Goal: Task Accomplishment & Management: Manage account settings

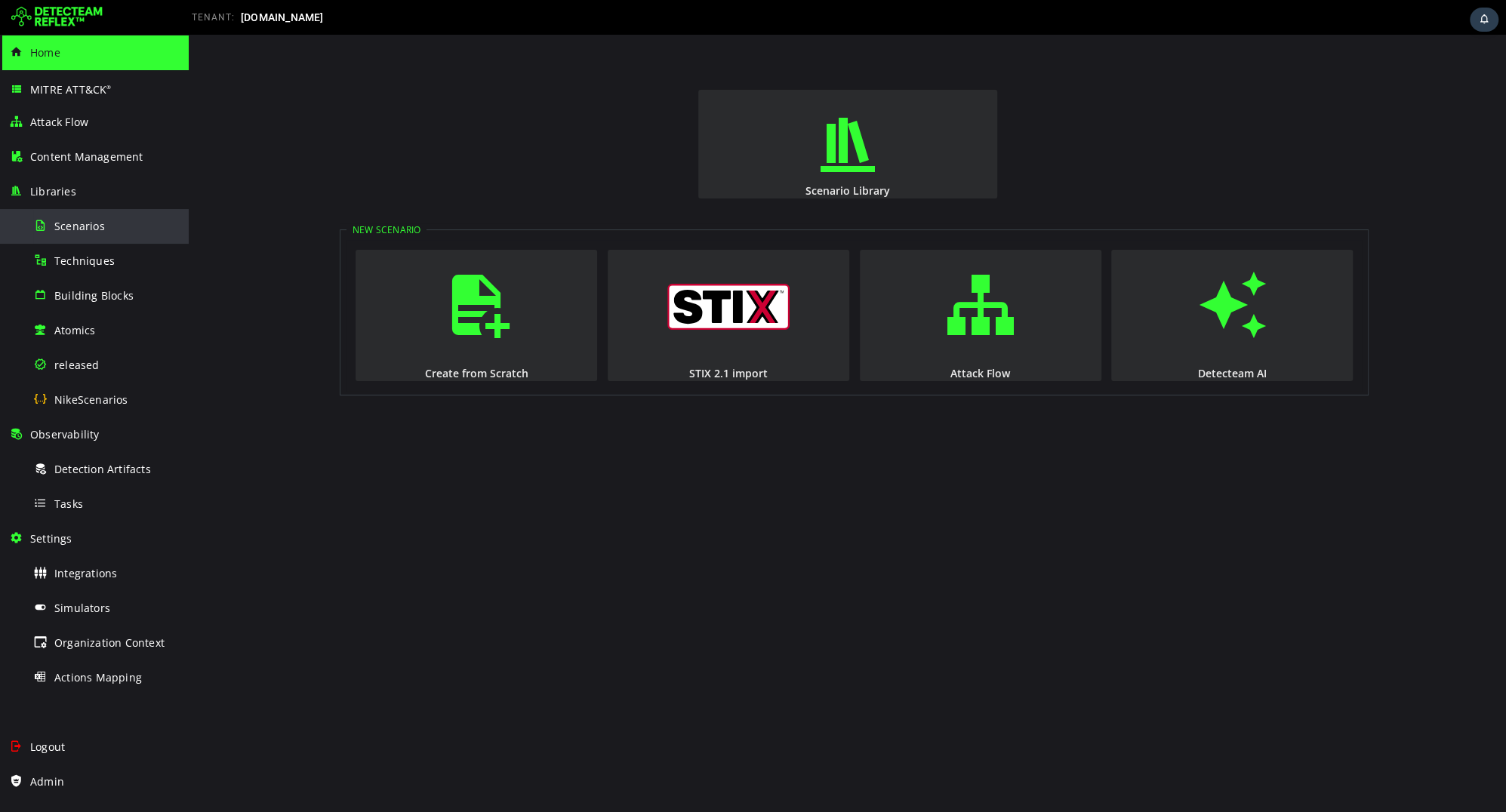
click at [94, 219] on span "Scenarios" at bounding box center [80, 226] width 50 height 15
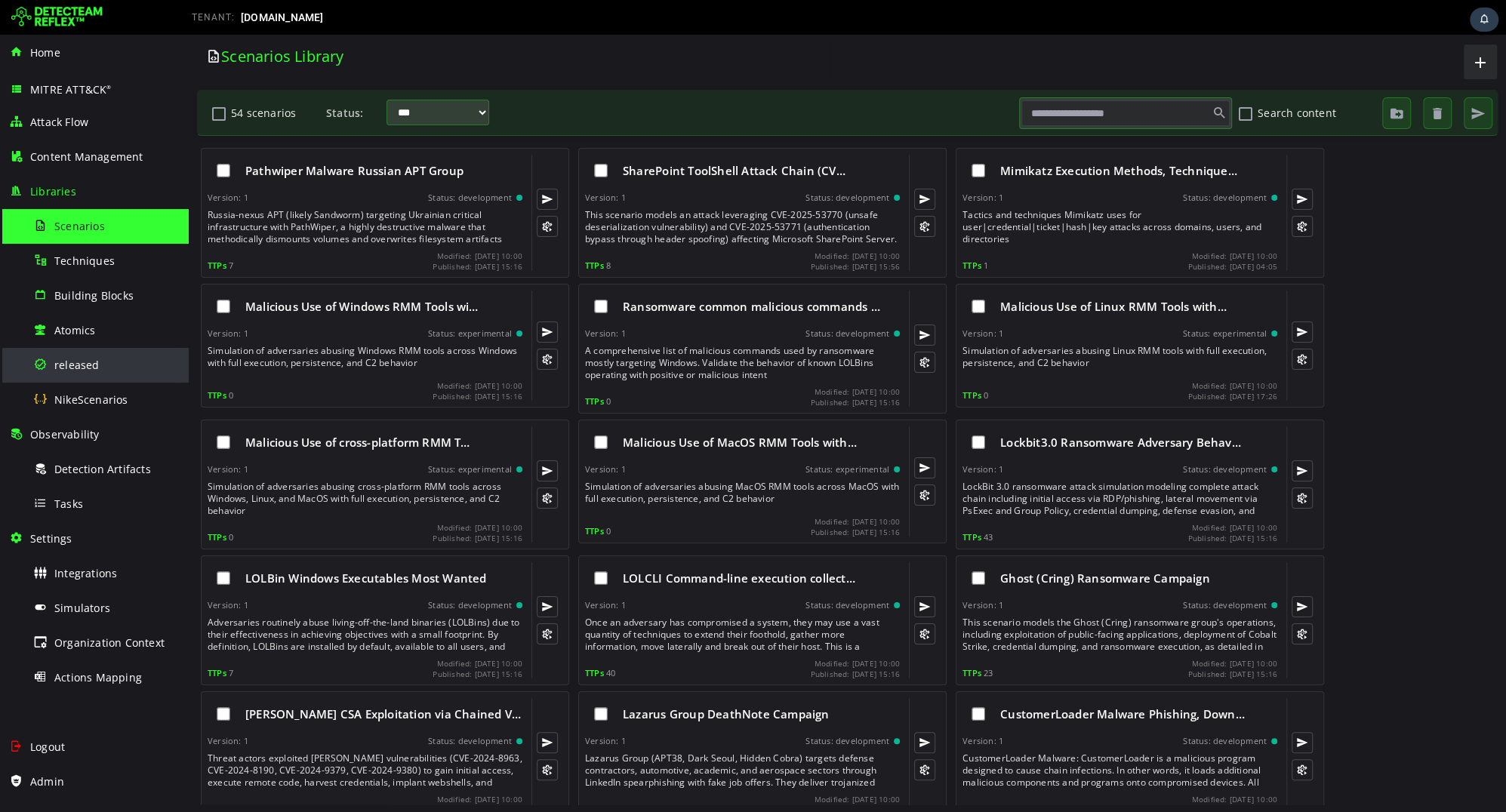
click at [93, 362] on span "released" at bounding box center [77, 365] width 45 height 15
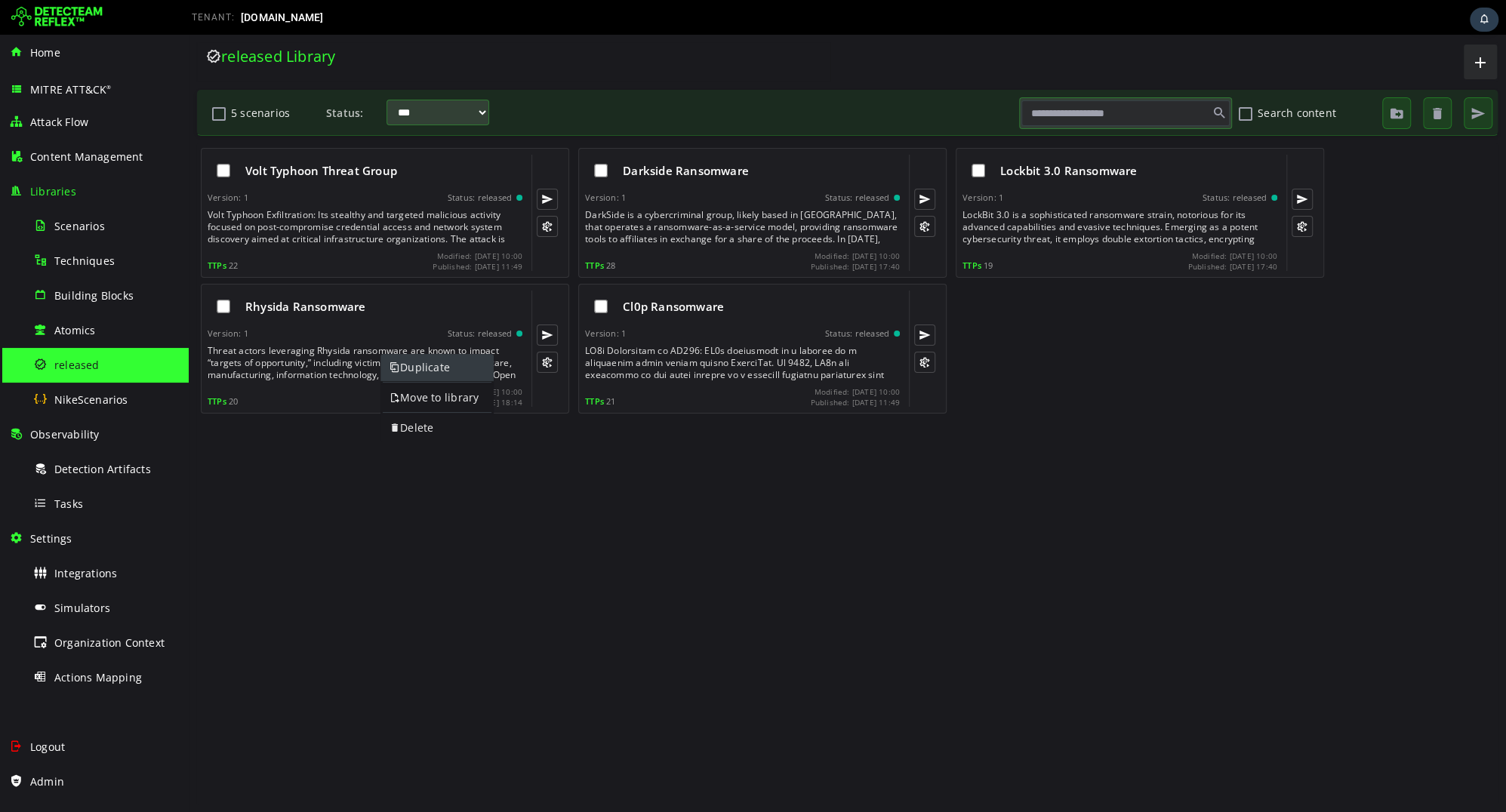
click at [415, 371] on link "Duplicate" at bounding box center [437, 367] width 114 height 27
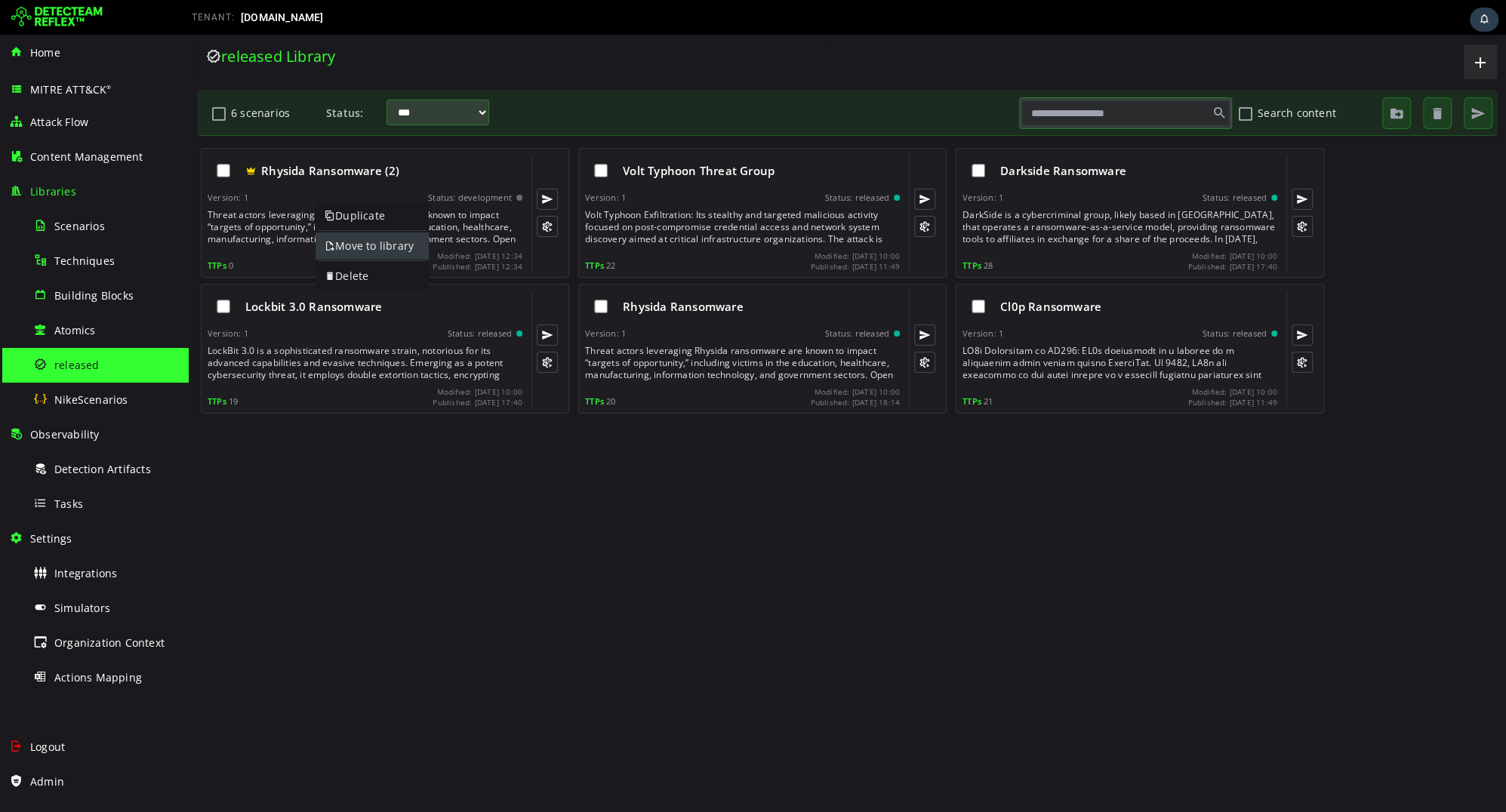
click at [360, 256] on link "Move to library" at bounding box center [372, 246] width 114 height 27
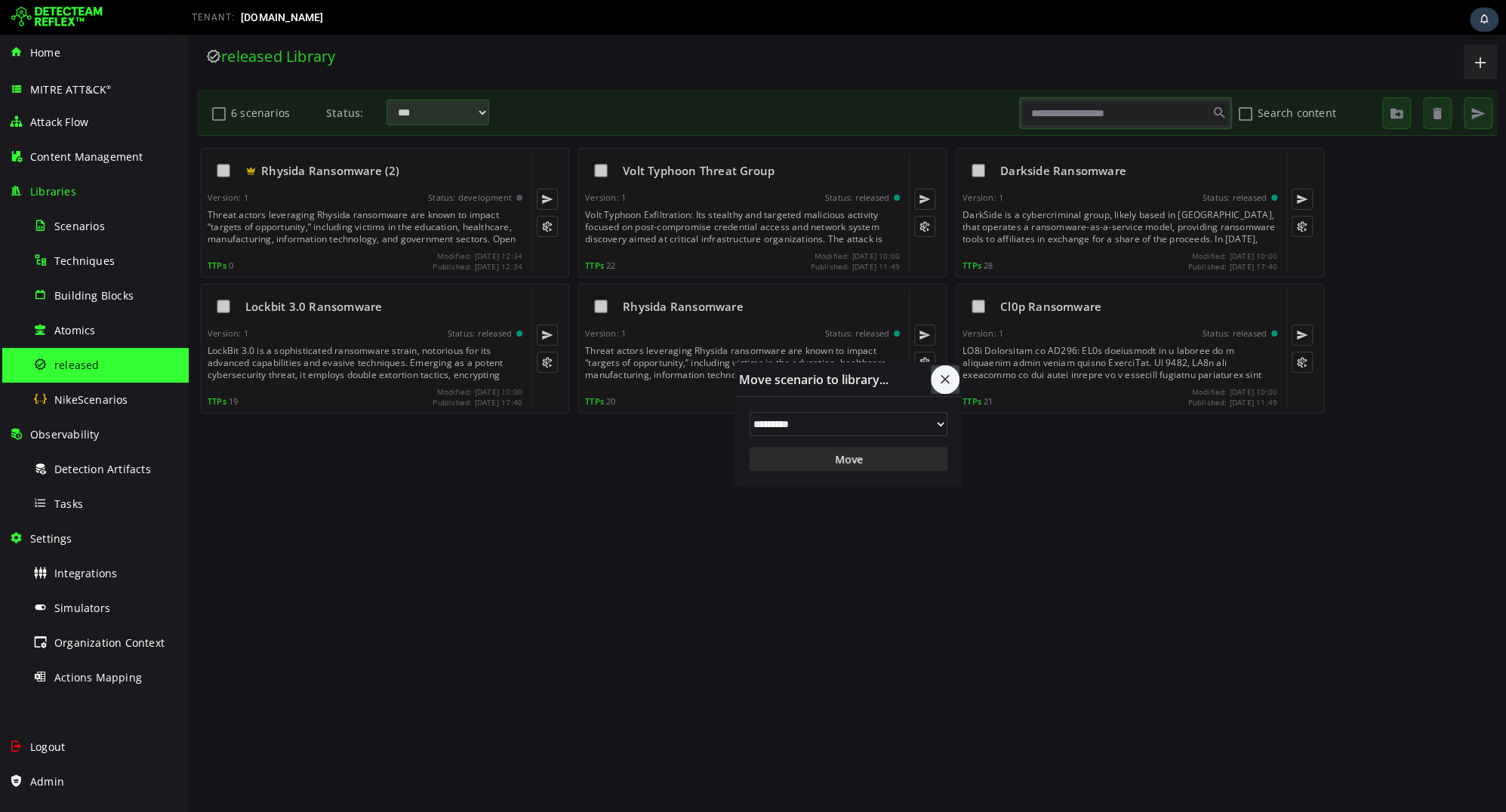
click at [938, 384] on span "button" at bounding box center [945, 380] width 15 height 15
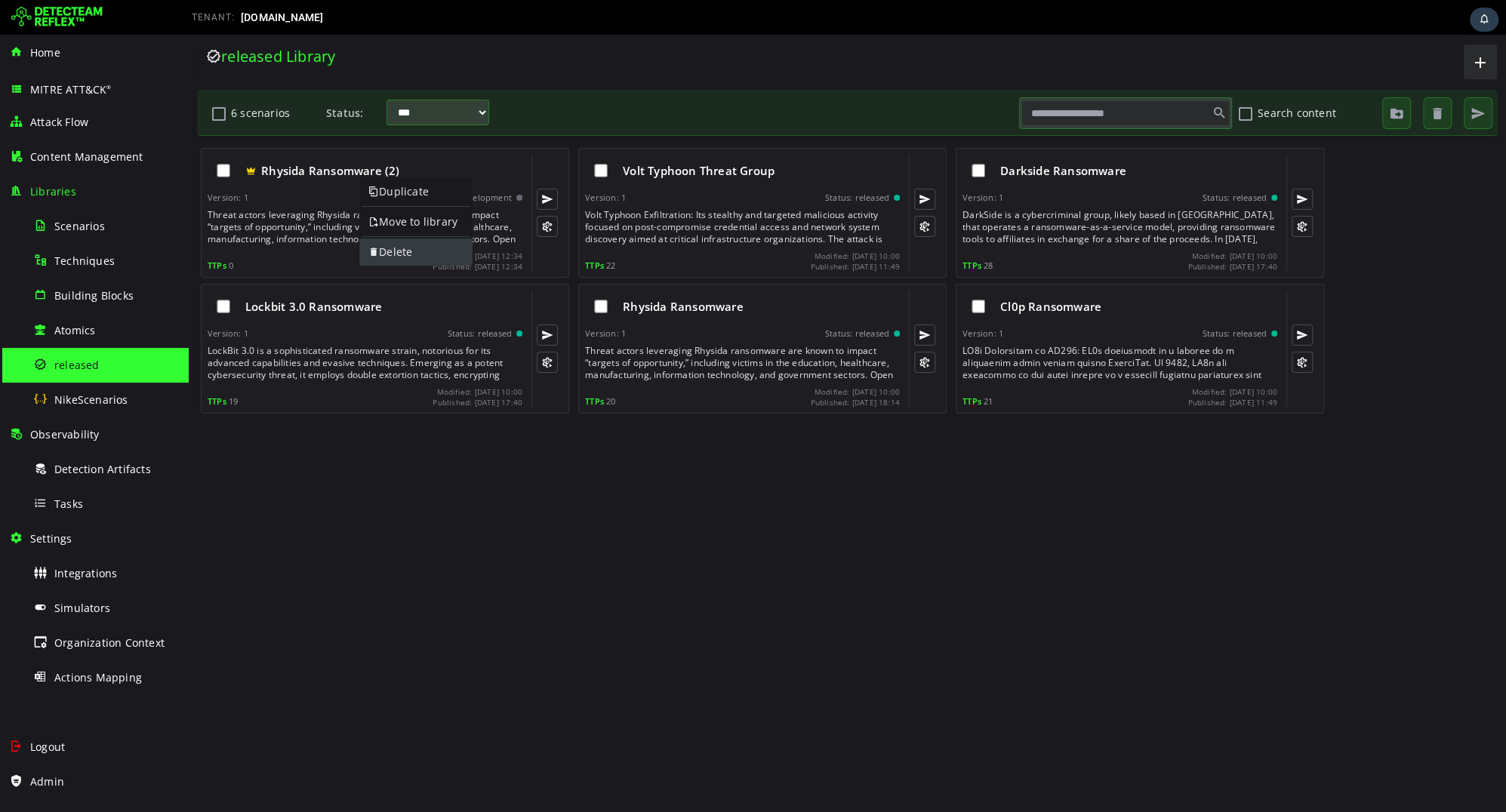
click at [386, 249] on link "Delete" at bounding box center [416, 251] width 114 height 27
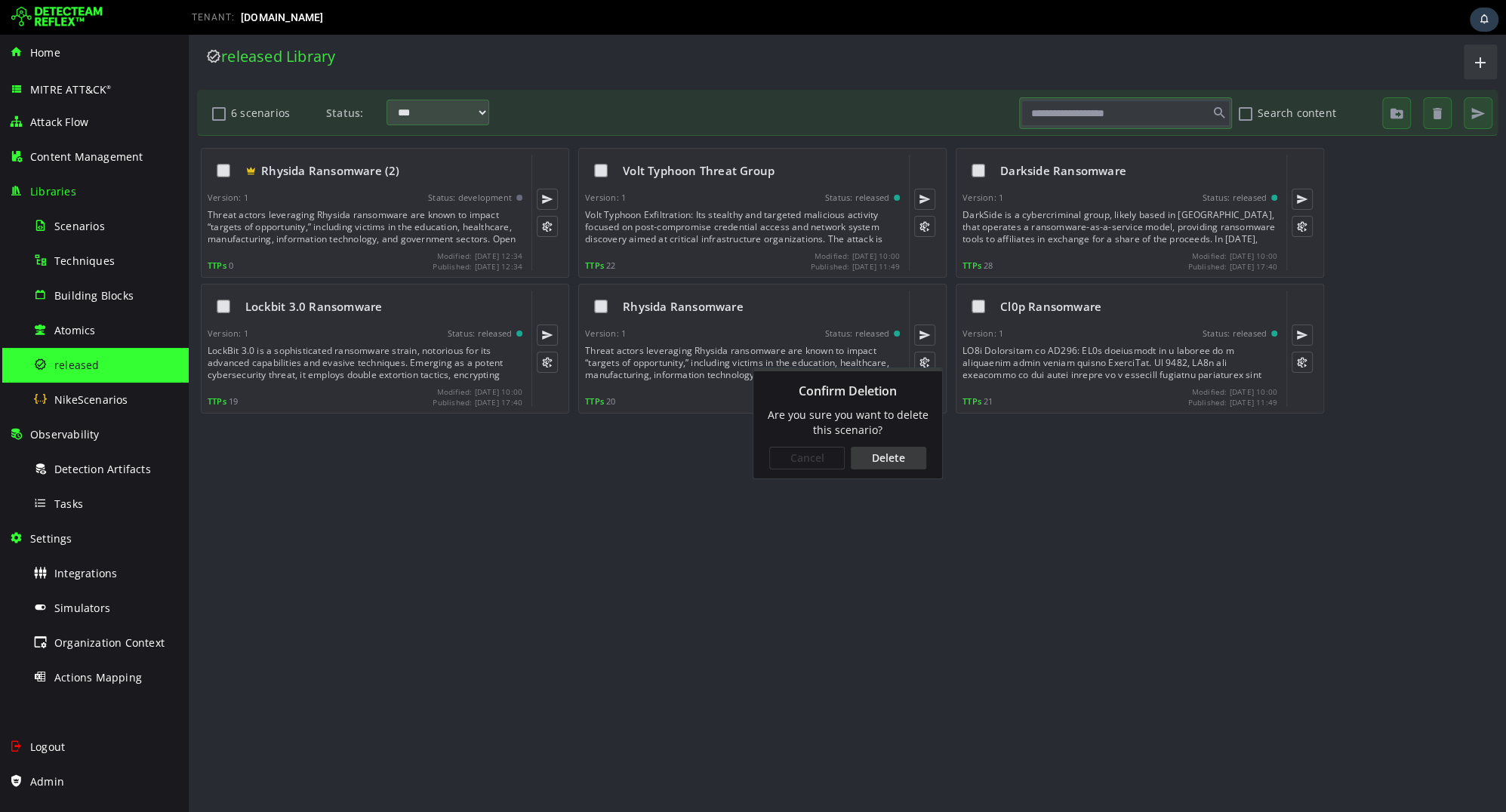
click at [909, 459] on div "Delete" at bounding box center [889, 458] width 75 height 23
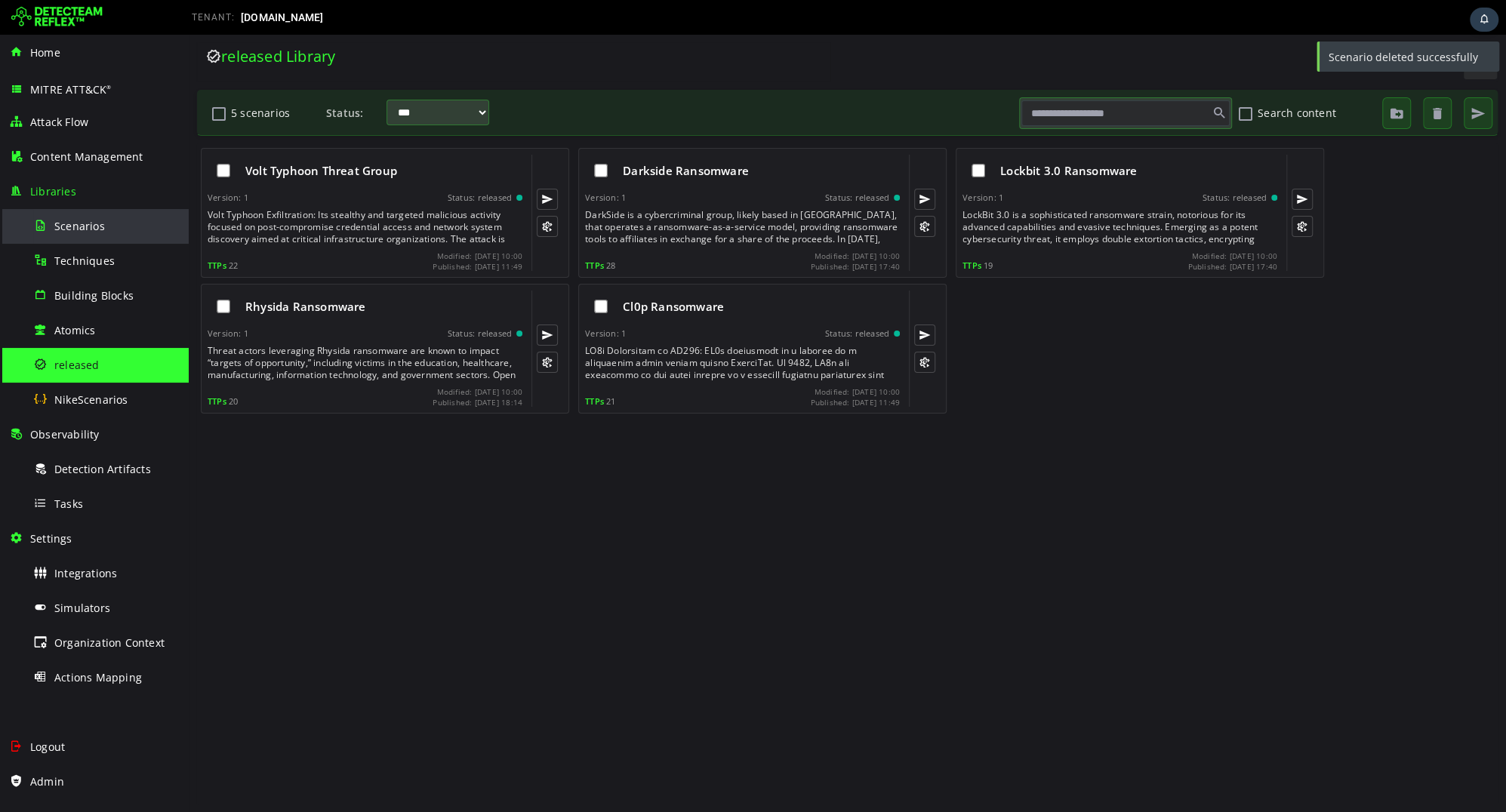
click at [114, 237] on div "Scenarios" at bounding box center [106, 226] width 146 height 34
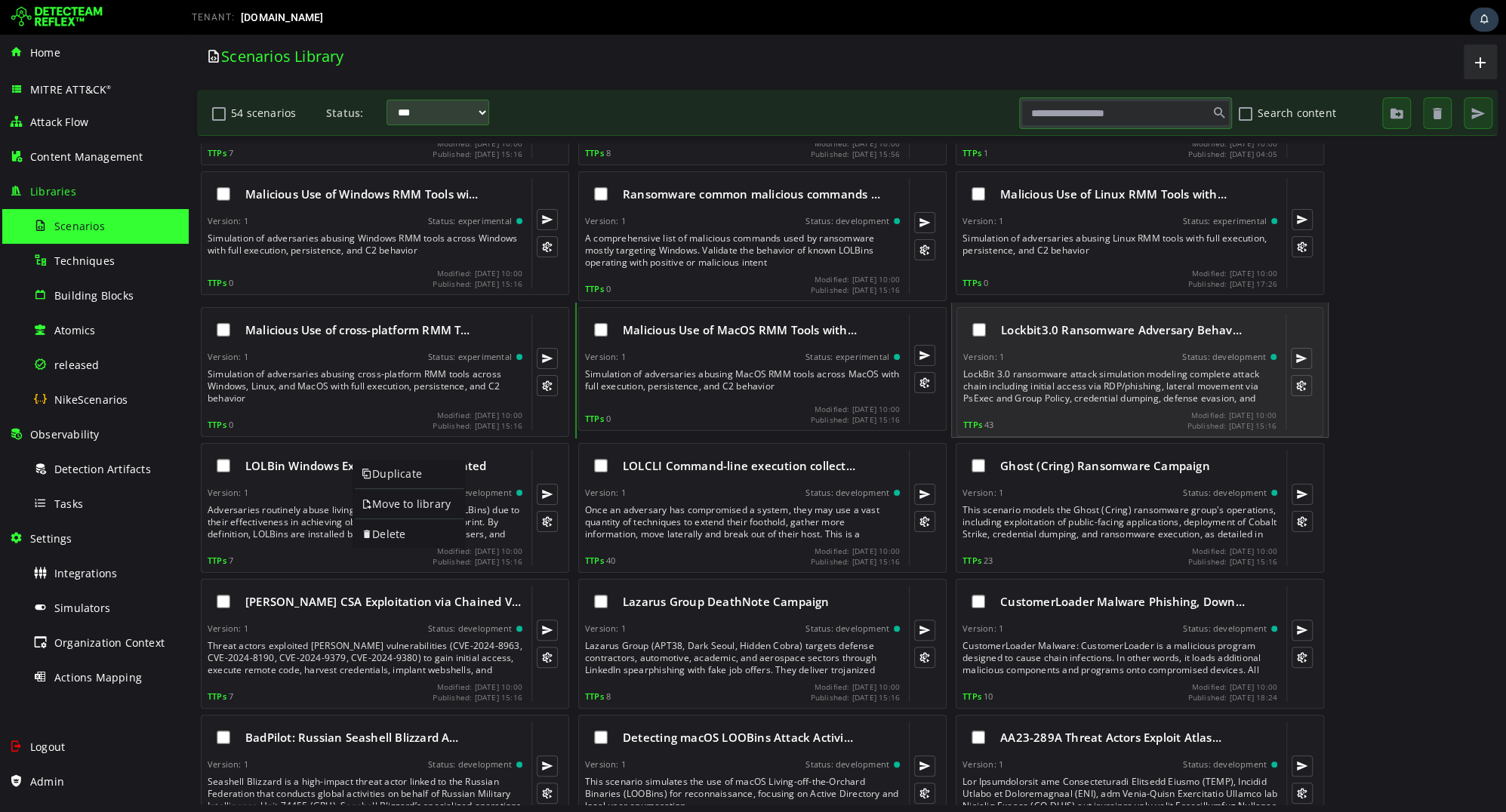
scroll to position [143, 0]
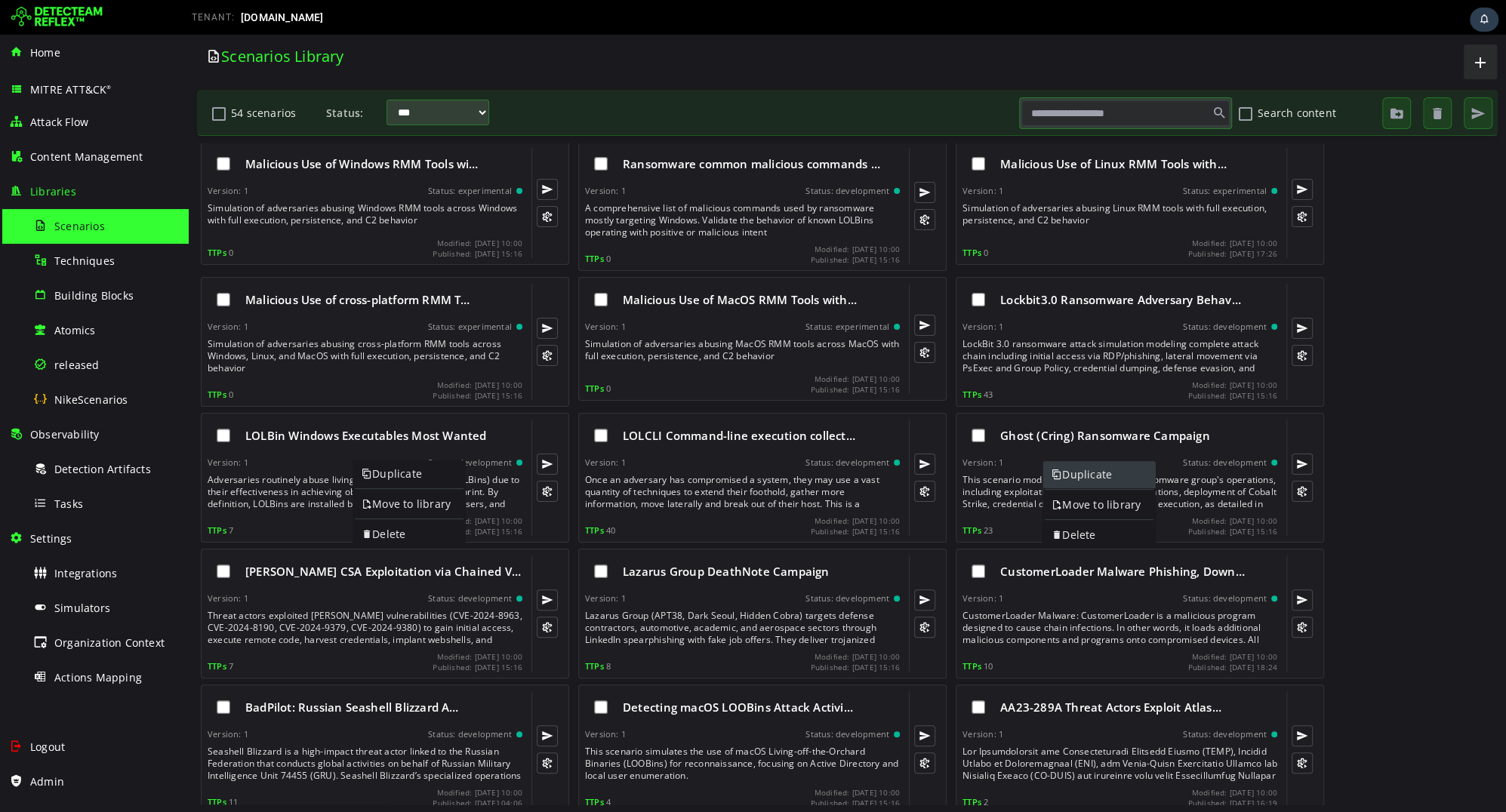
click at [1086, 479] on link "Duplicate" at bounding box center [1099, 474] width 114 height 27
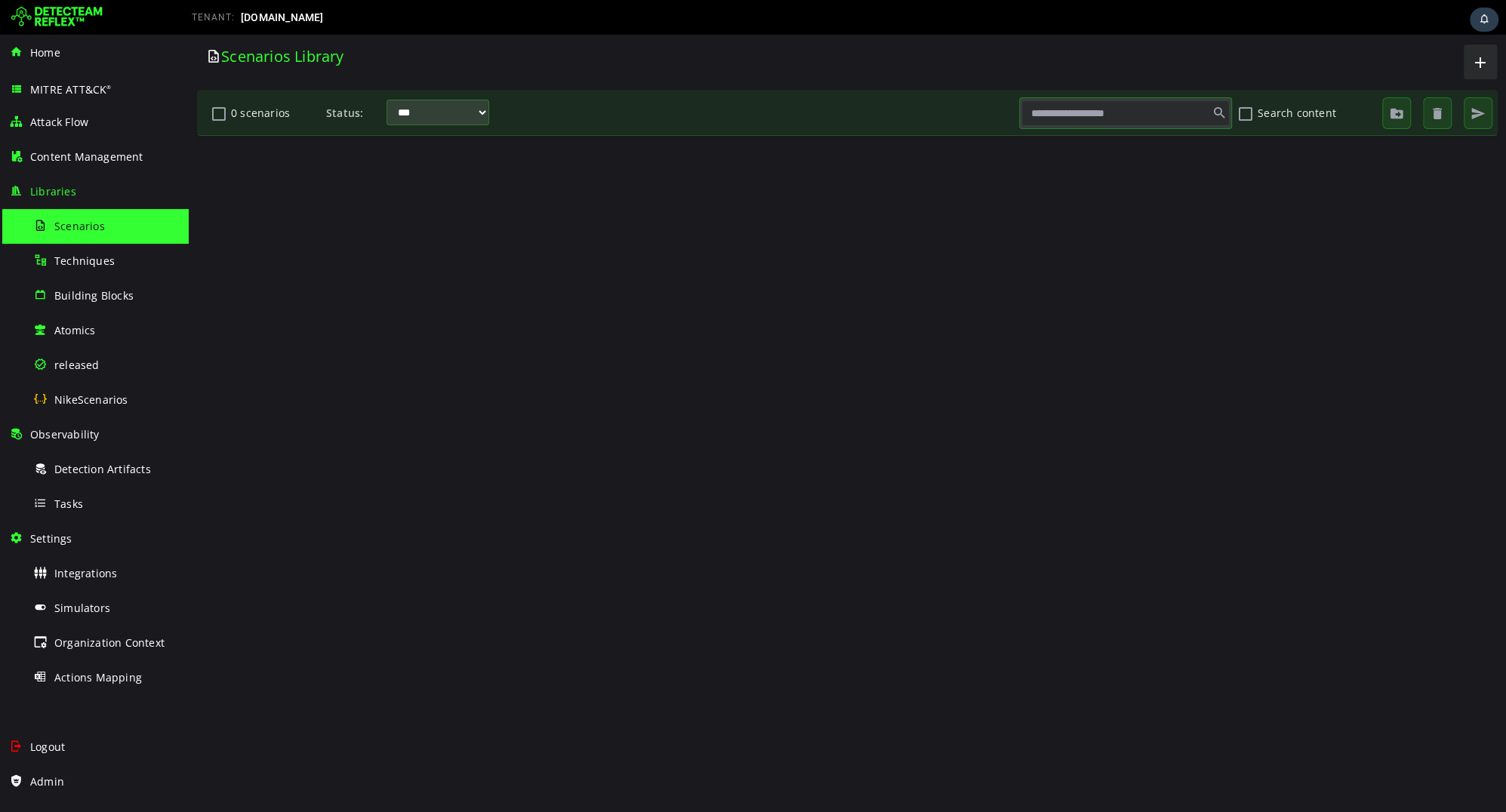
scroll to position [0, 0]
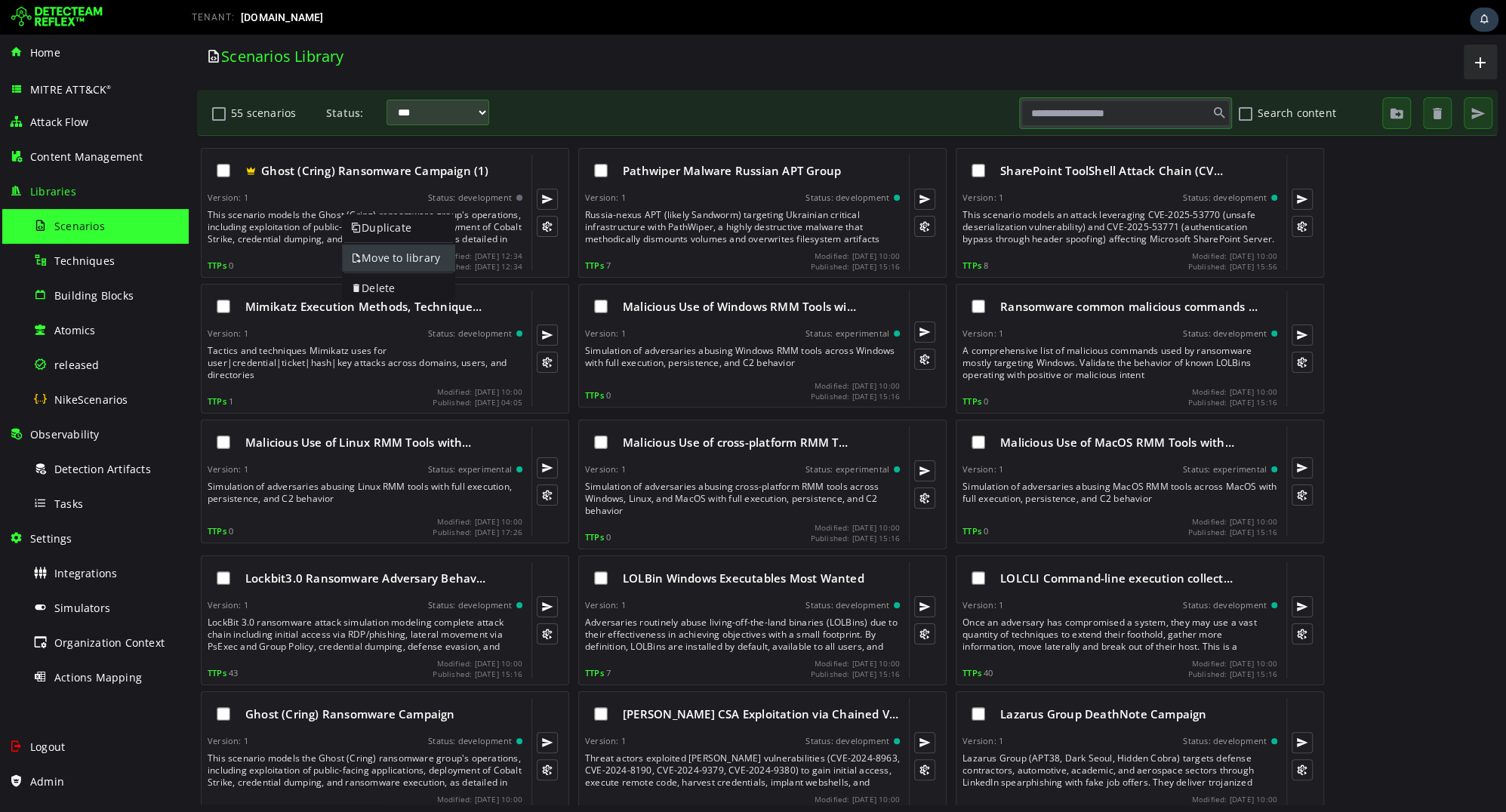
click at [369, 253] on link "Move to library" at bounding box center [398, 257] width 114 height 27
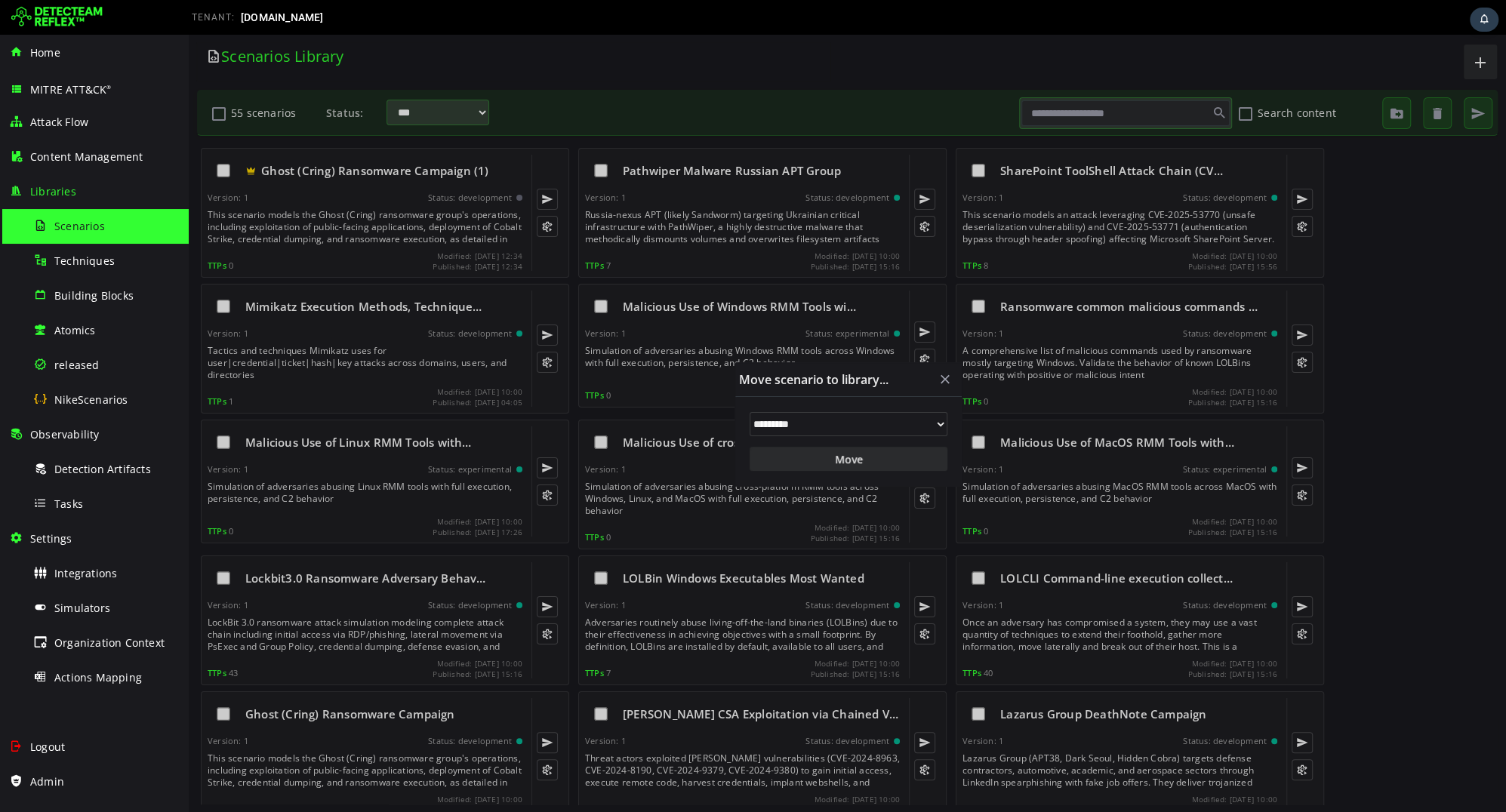
click at [794, 422] on select "**********" at bounding box center [849, 424] width 198 height 24
select select "**"
click at [750, 412] on select "**********" at bounding box center [849, 424] width 198 height 24
click at [807, 458] on button "Move" at bounding box center [849, 459] width 198 height 24
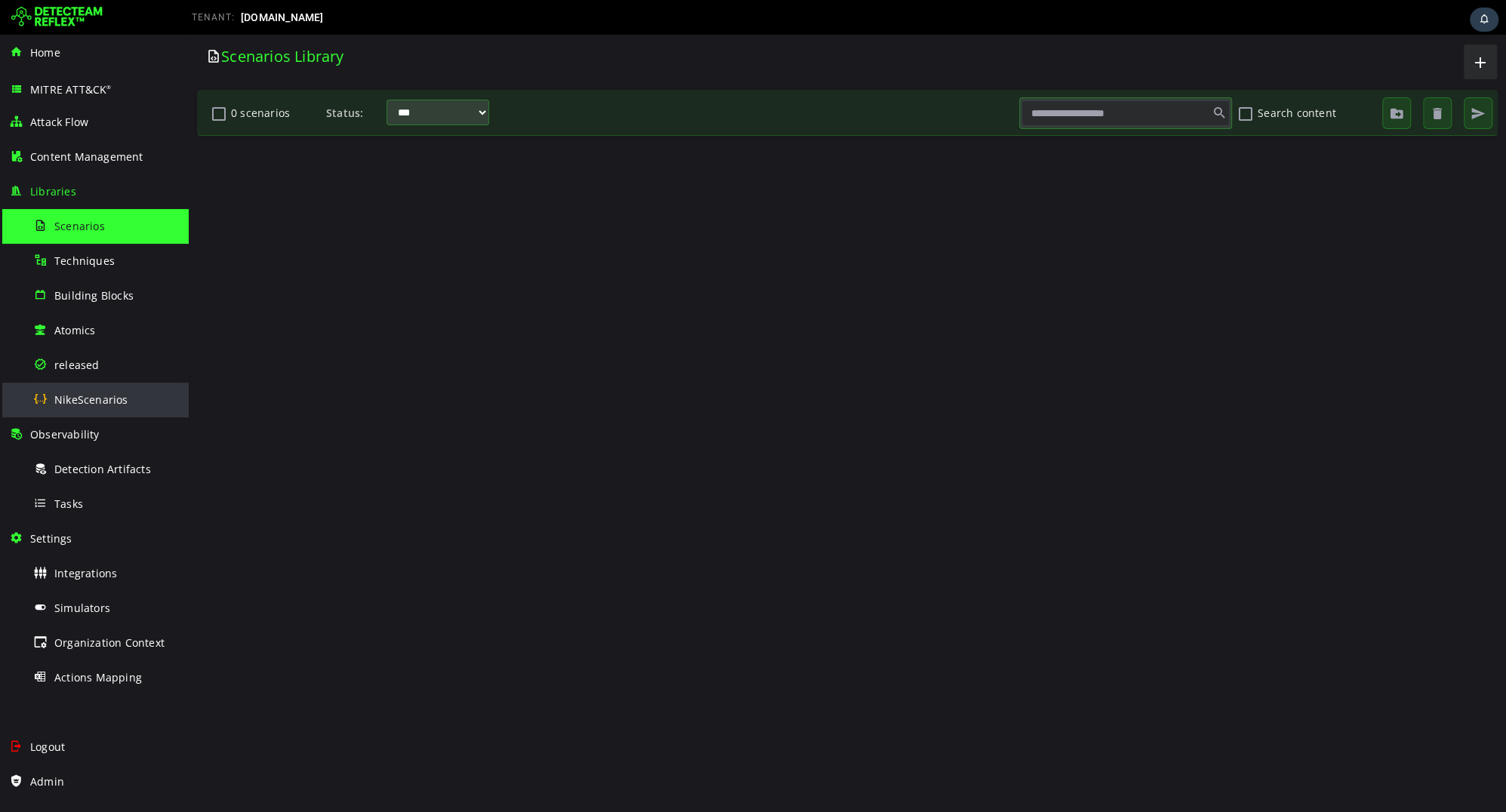
click at [101, 395] on span "NikeScenarios" at bounding box center [91, 400] width 74 height 15
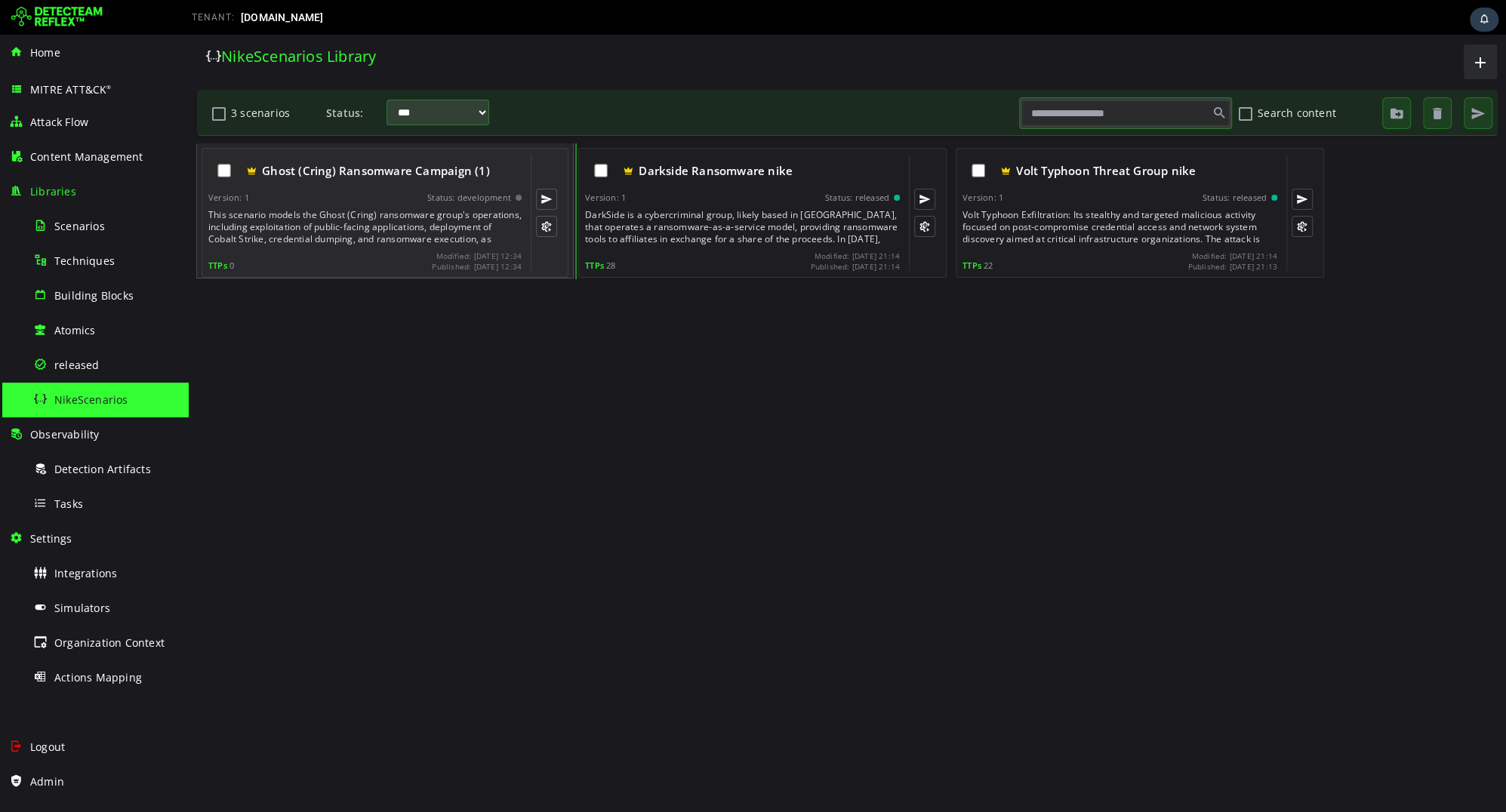
click at [466, 244] on div "Ghost (Cring) Ransomware Campaign (1) Version: 1 Status: development This scena…" at bounding box center [365, 213] width 313 height 116
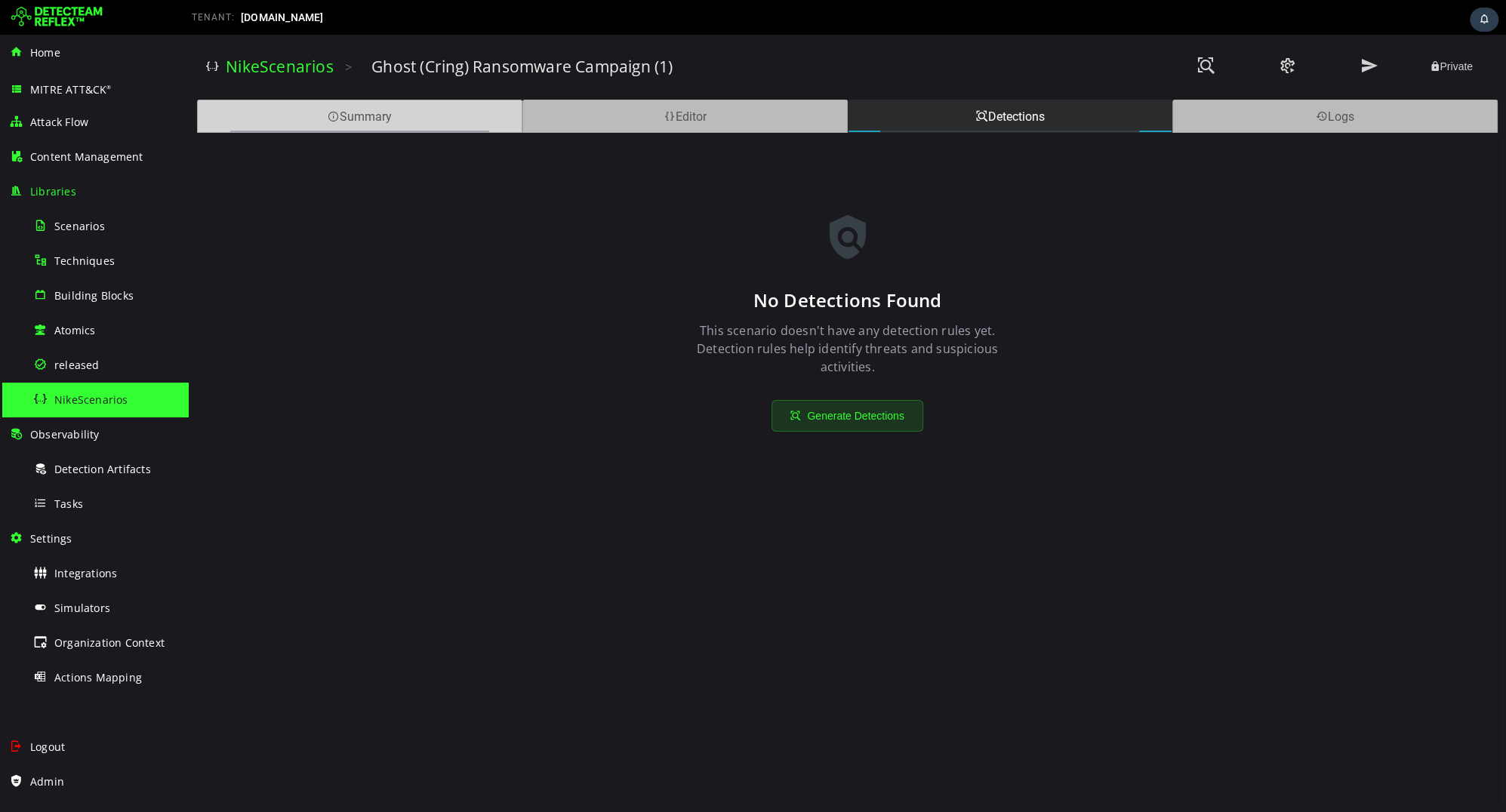
click at [441, 114] on div "Summary" at bounding box center [359, 116] width 325 height 33
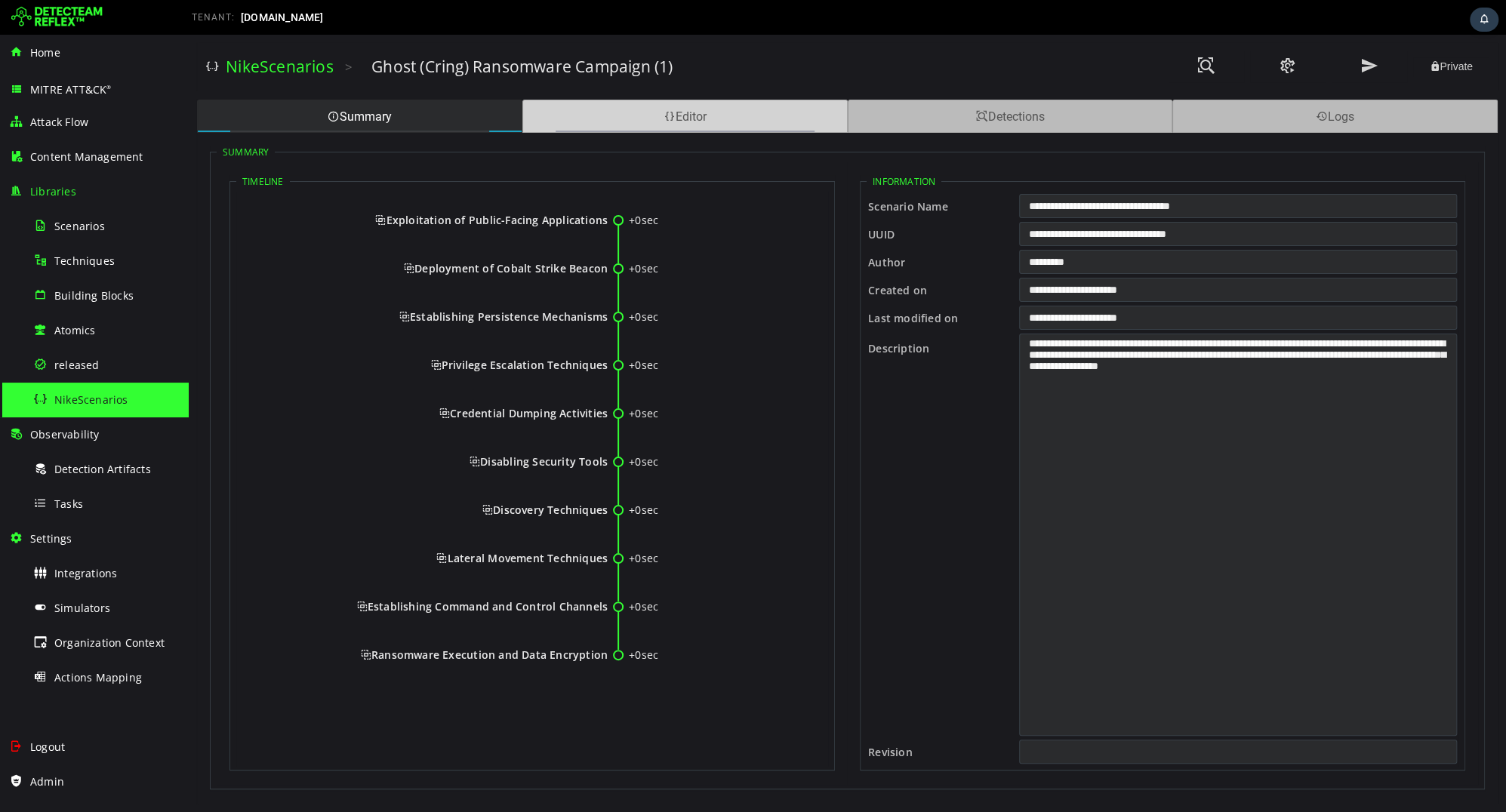
click at [548, 105] on div "Editor" at bounding box center [685, 116] width 325 height 33
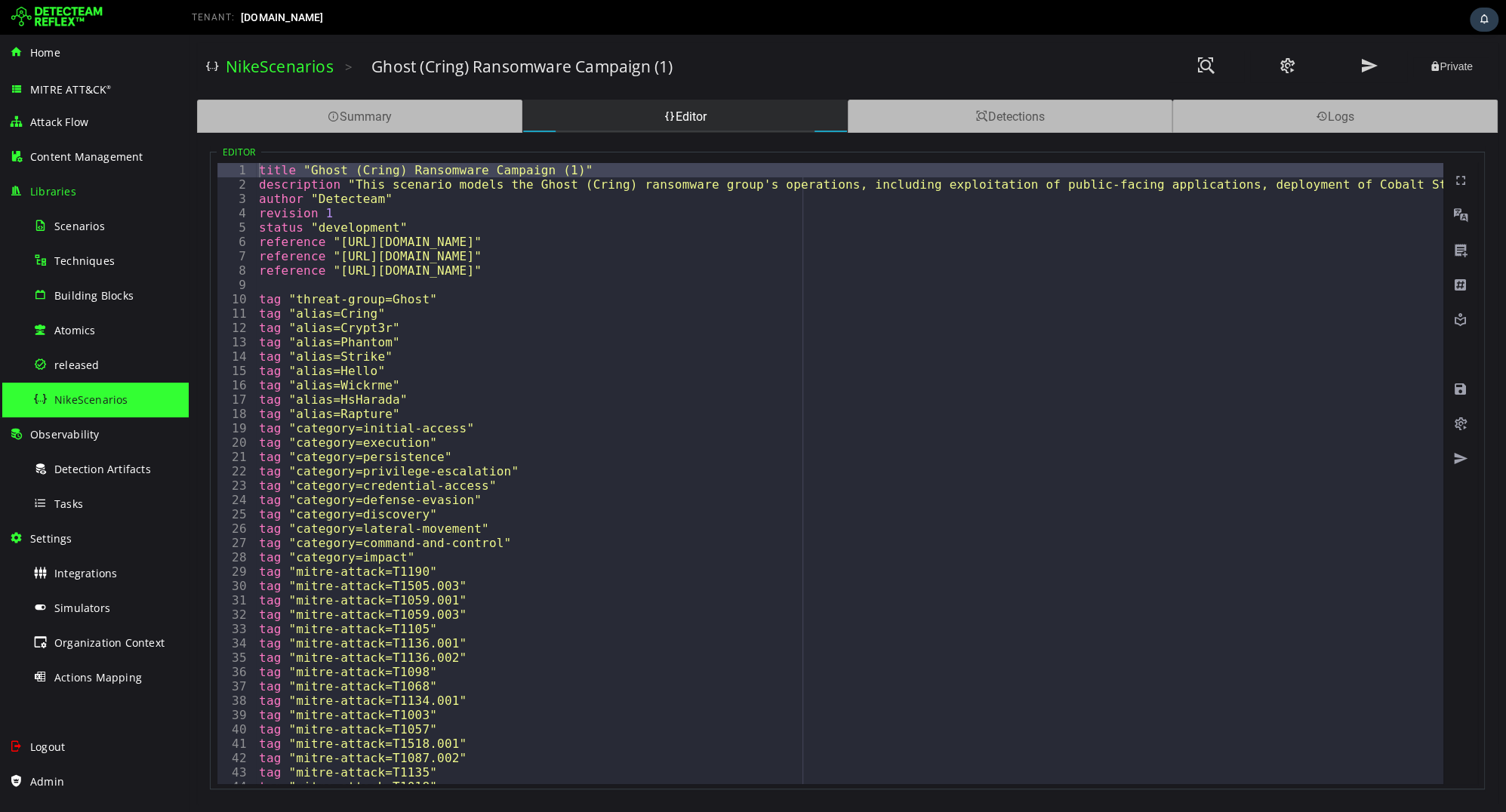
click at [558, 170] on div "title "Ghost (Cring) Ransomware Campaign (1)" description "This scenario models…" at bounding box center [1114, 488] width 1718 height 650
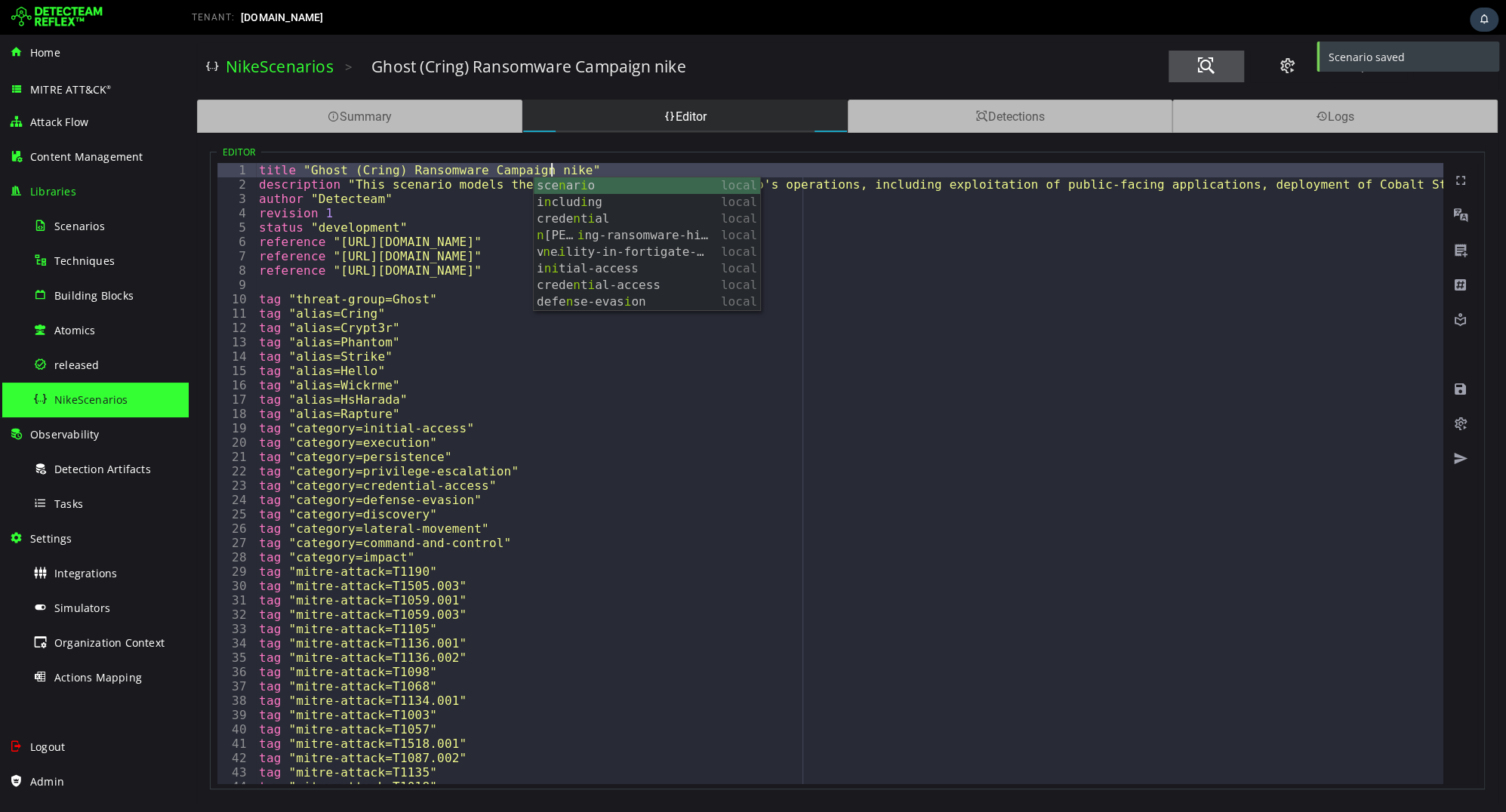
type textarea "**********"
click at [1206, 71] on span at bounding box center [1207, 66] width 18 height 20
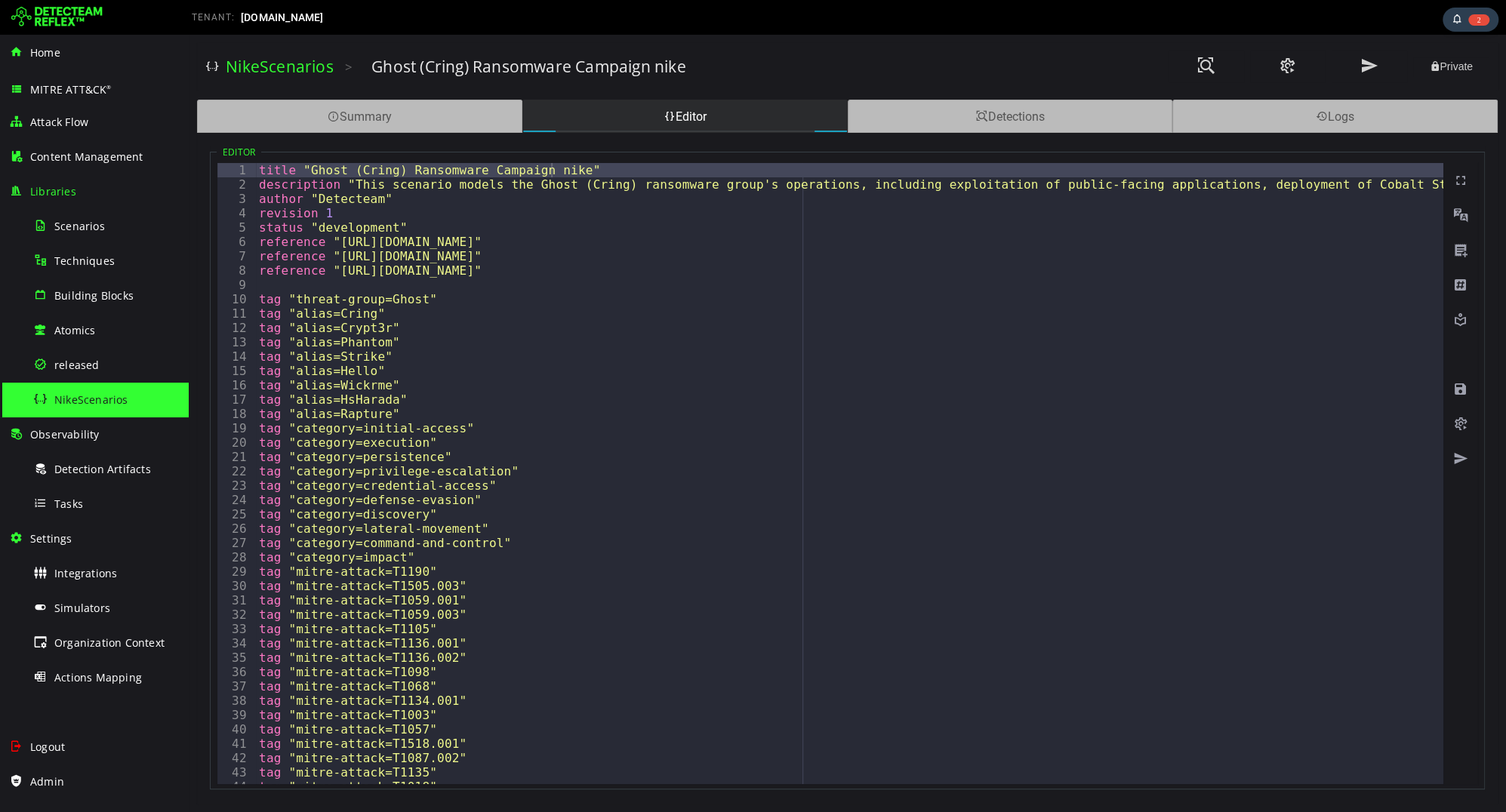
click at [133, 403] on div "NikeScenarios" at bounding box center [106, 400] width 146 height 34
click at [127, 404] on div "NikeScenarios" at bounding box center [106, 400] width 146 height 34
click at [114, 389] on div "NikeScenarios" at bounding box center [106, 400] width 146 height 34
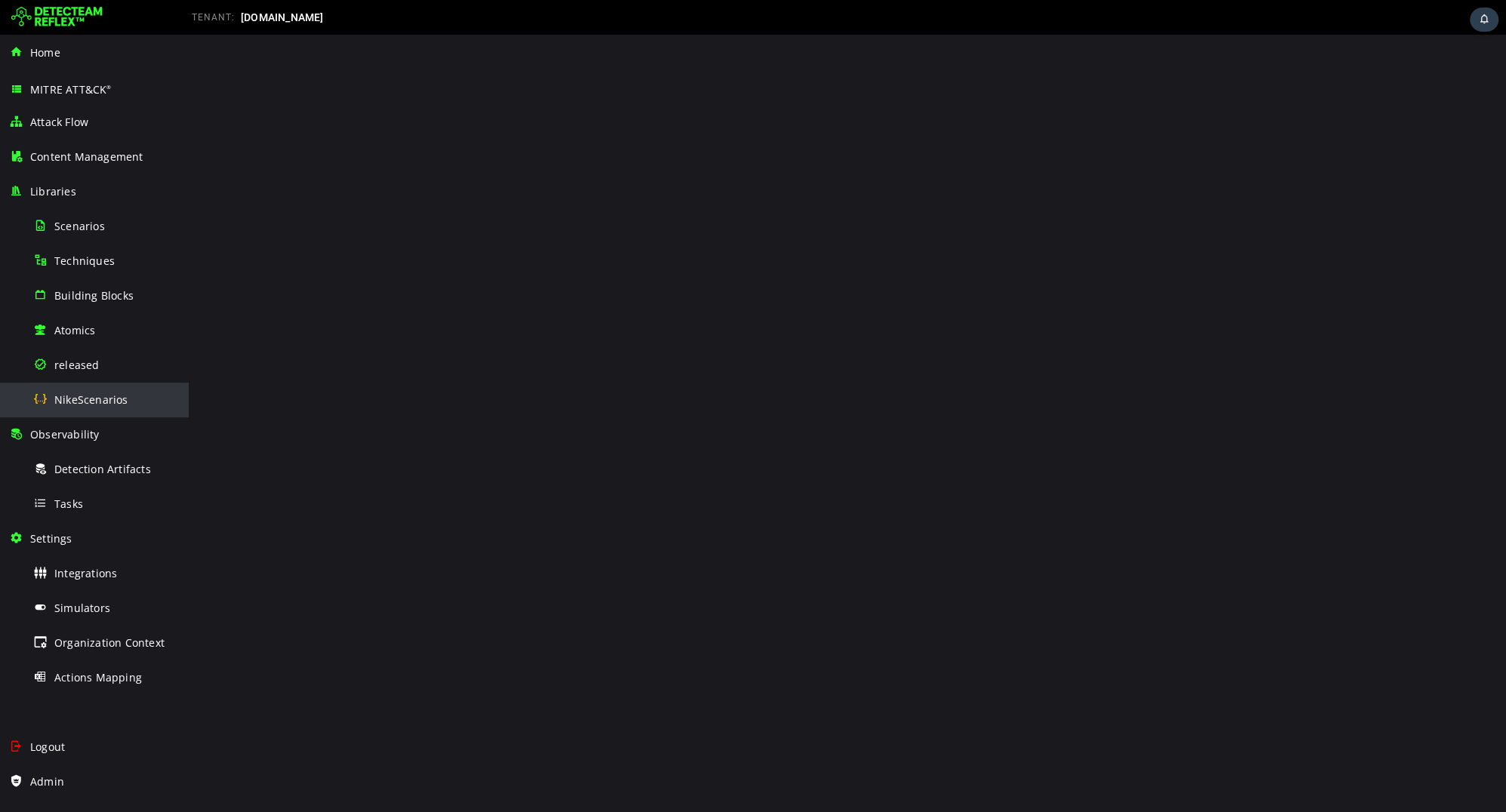
click at [80, 407] on div "NikeScenarios" at bounding box center [106, 400] width 146 height 34
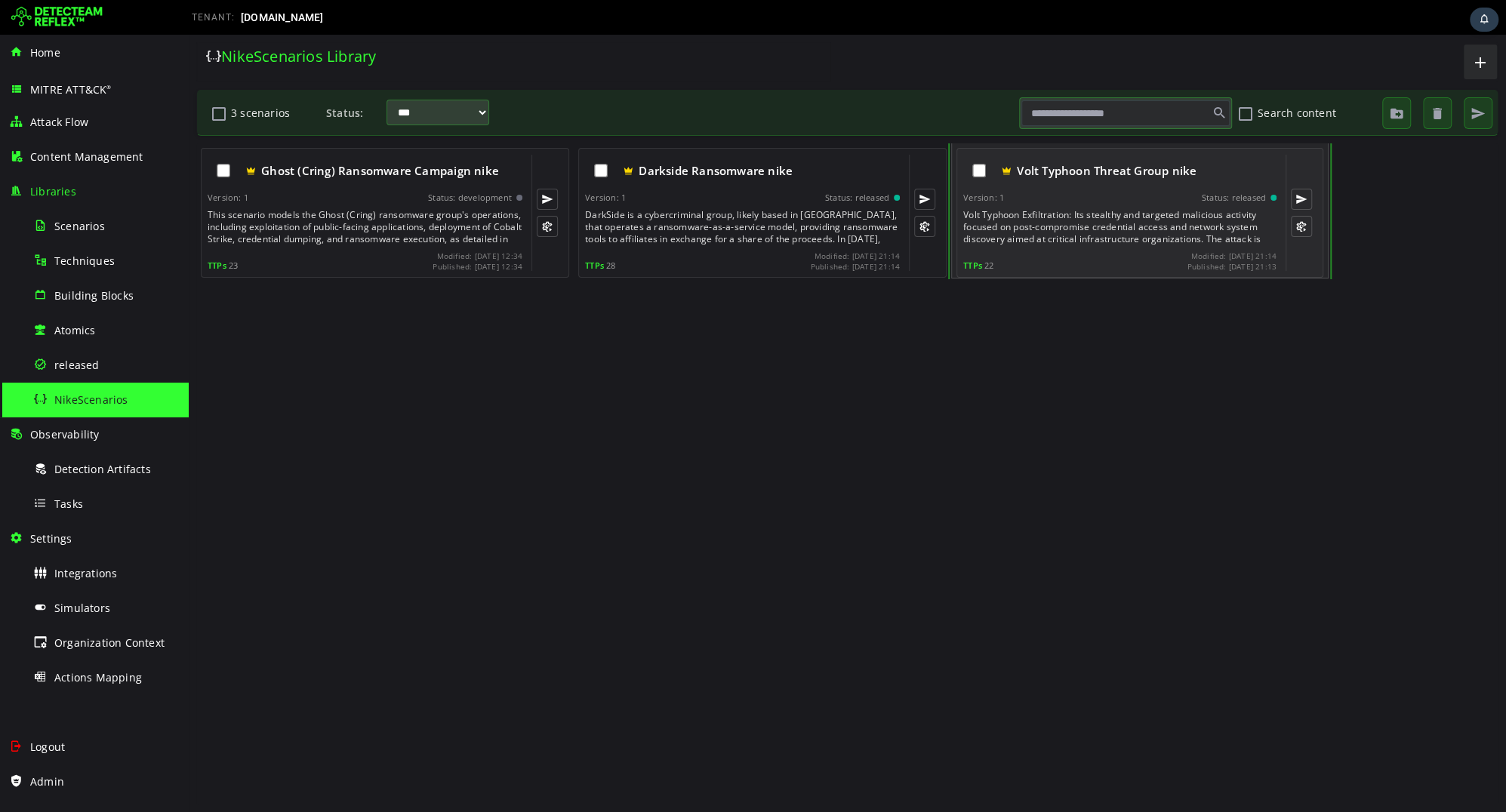
click at [1047, 223] on div "Volt Typhoon Exfiltration: Its stealthy and targeted malicious activity focused…" at bounding box center [1121, 227] width 316 height 37
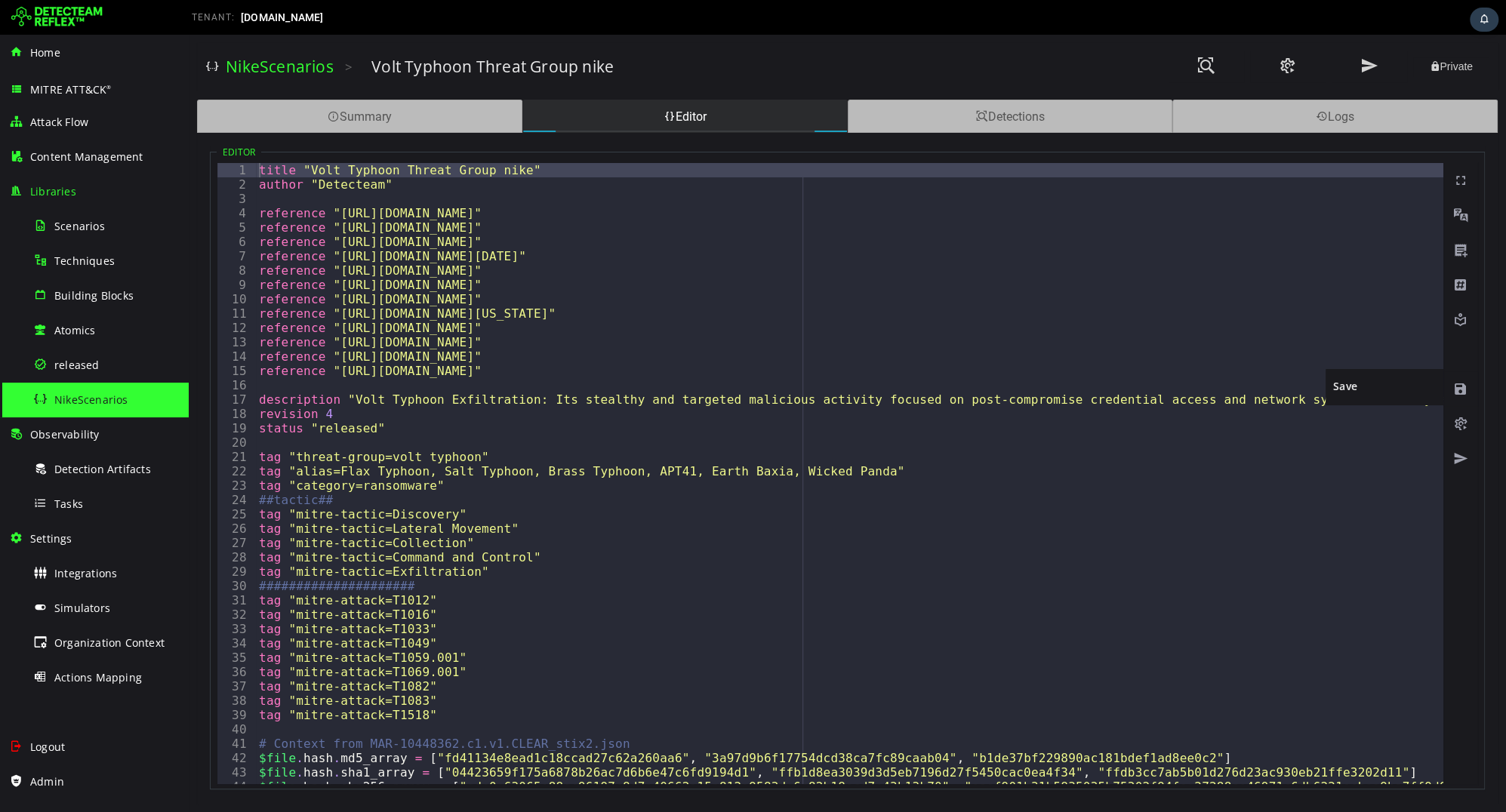
click at [1462, 384] on span at bounding box center [1461, 389] width 15 height 15
